Goal: Task Accomplishment & Management: Manage account settings

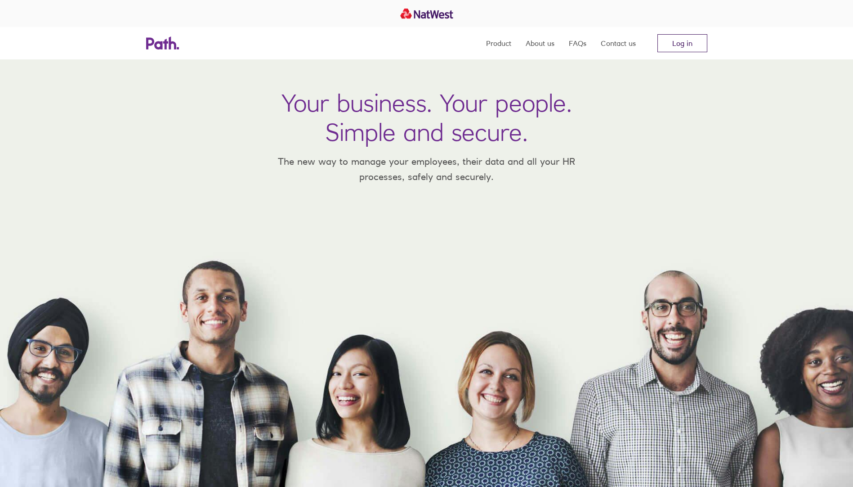
click at [681, 41] on link "Log in" at bounding box center [682, 43] width 50 height 18
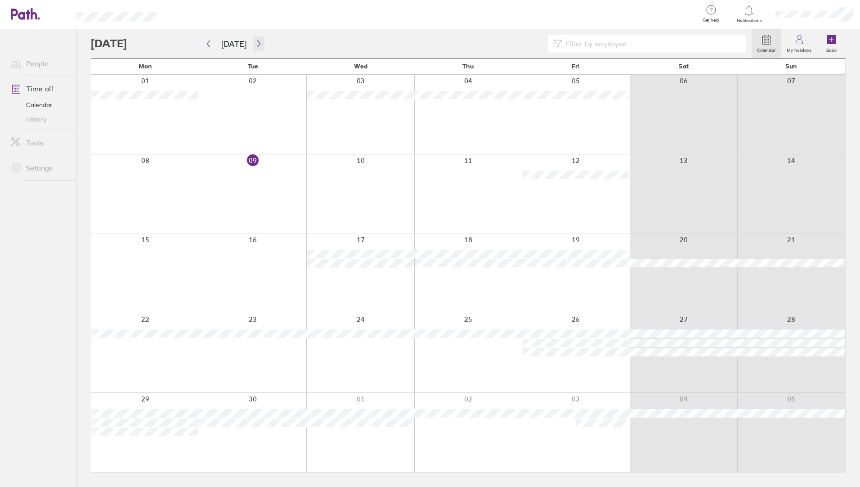
click at [255, 44] on icon "button" at bounding box center [258, 43] width 7 height 7
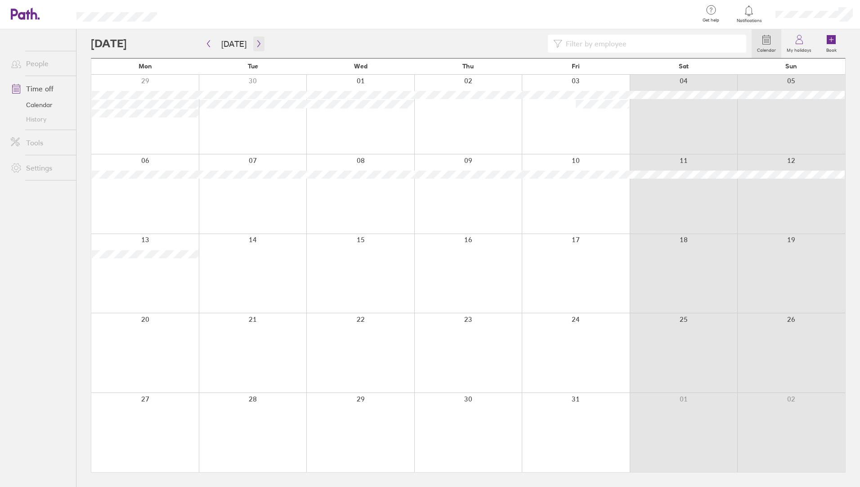
click at [257, 46] on icon "button" at bounding box center [258, 43] width 3 height 7
